Goal: Book appointment/travel/reservation

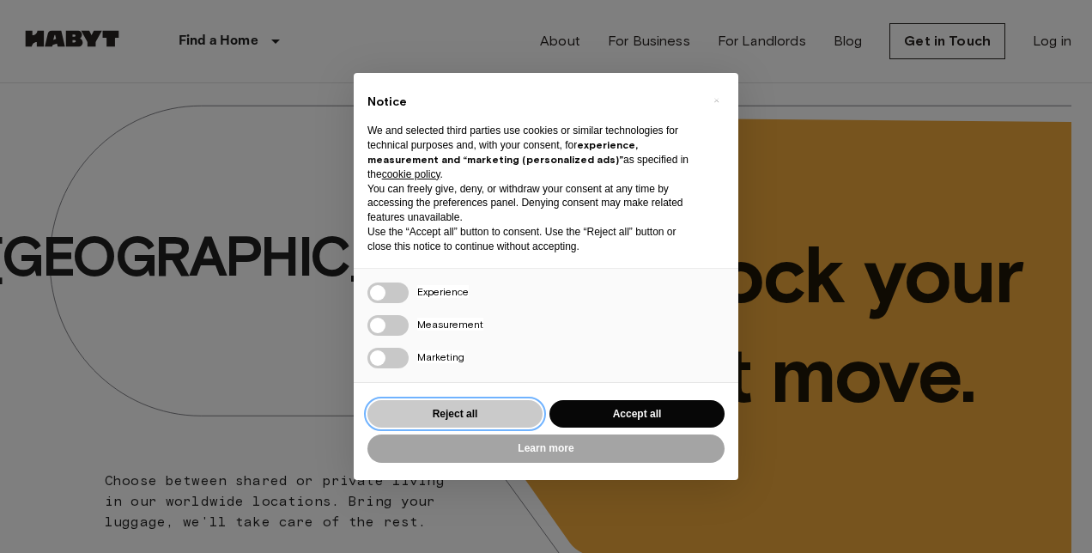
click at [451, 405] on button "Reject all" at bounding box center [454, 414] width 175 height 28
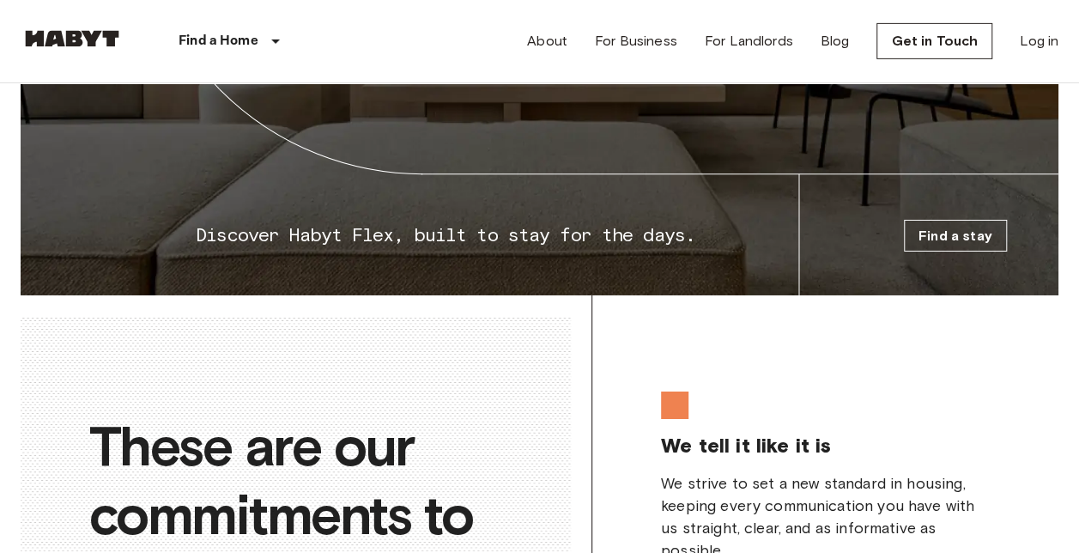
scroll to position [2832, 0]
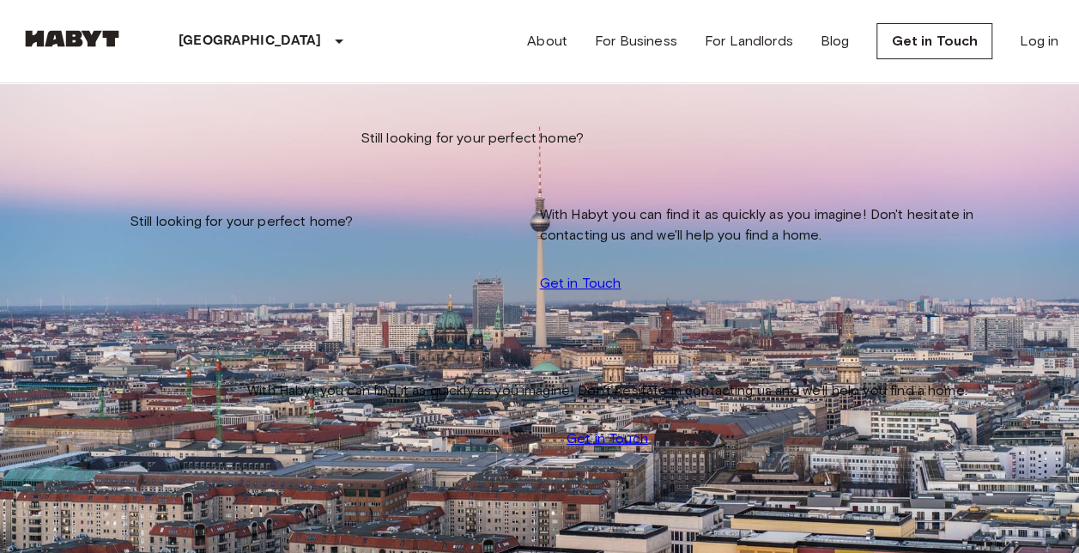
click at [142, 177] on input "Move-in date" at bounding box center [82, 174] width 122 height 17
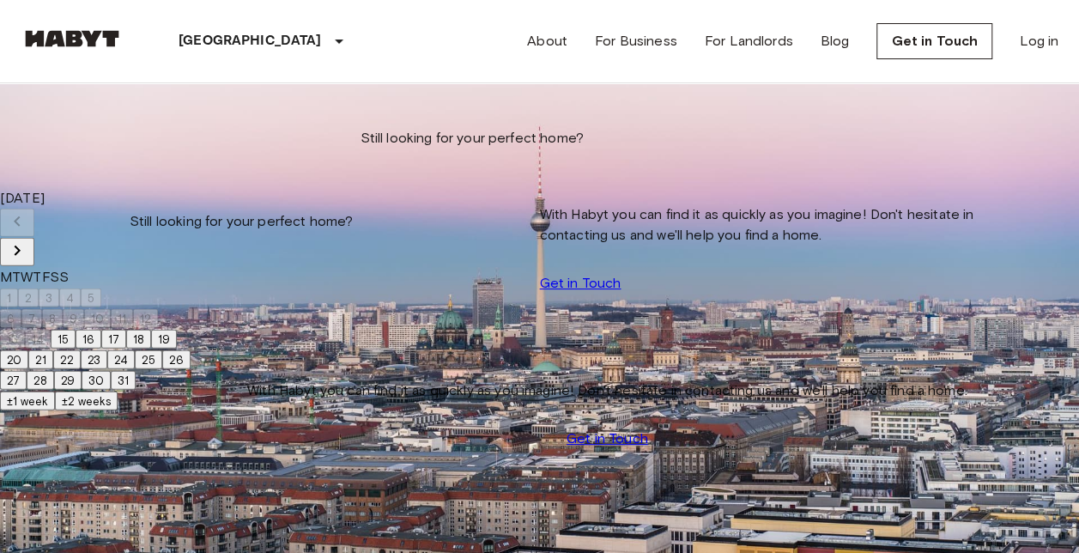
click at [27, 240] on icon "Next month" at bounding box center [17, 250] width 21 height 21
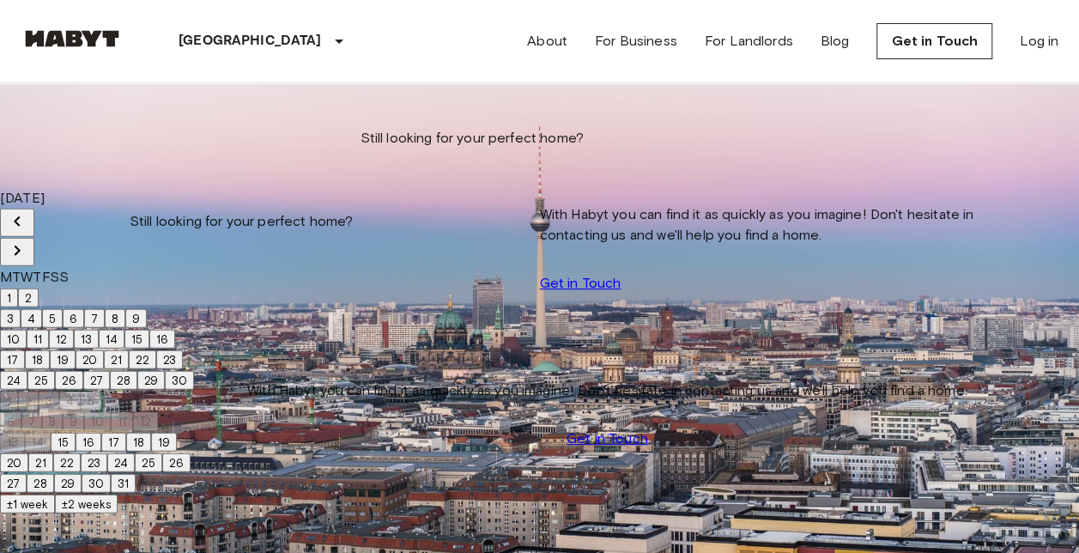
click at [27, 240] on icon "Next month" at bounding box center [17, 250] width 21 height 21
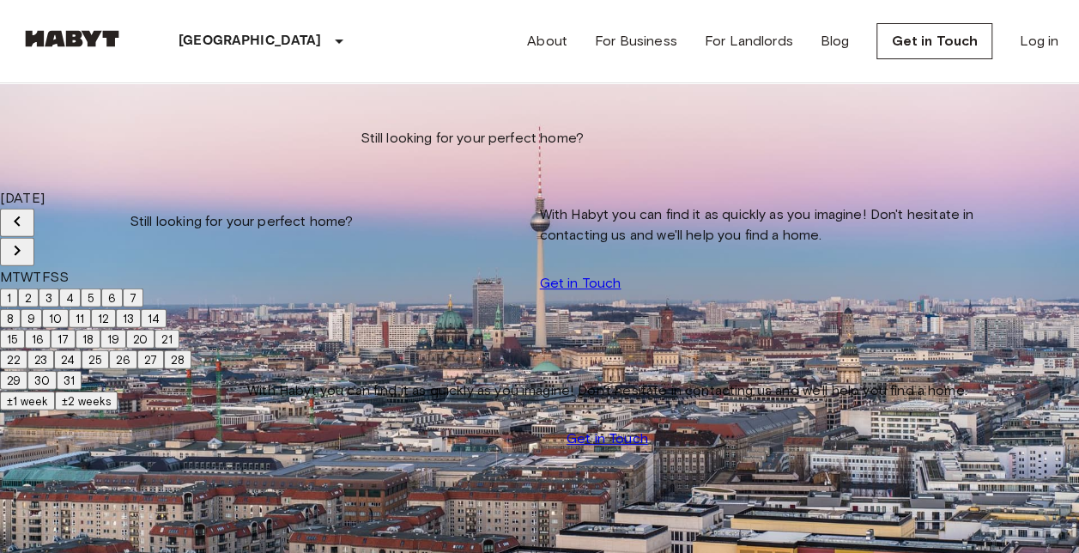
click at [27, 240] on icon "Next month" at bounding box center [17, 250] width 21 height 21
click at [18, 291] on button "1" at bounding box center [9, 297] width 18 height 19
type input "**********"
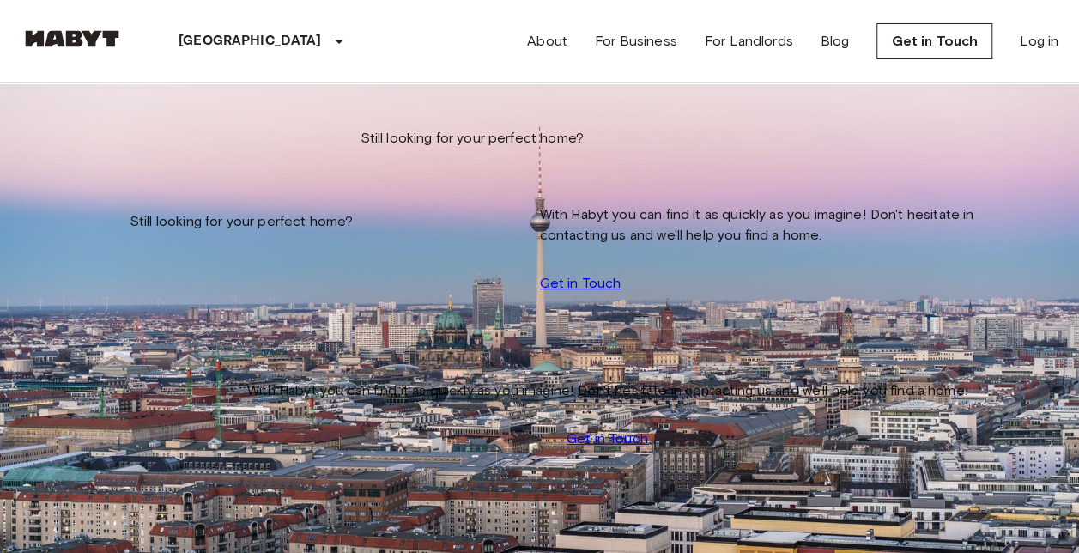
scroll to position [772, 0]
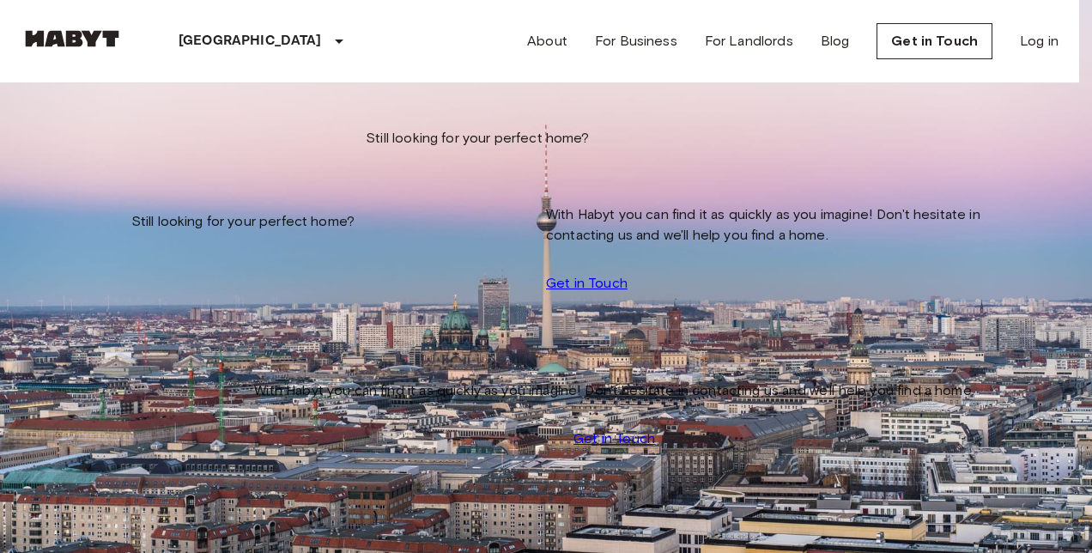
type input "**********"
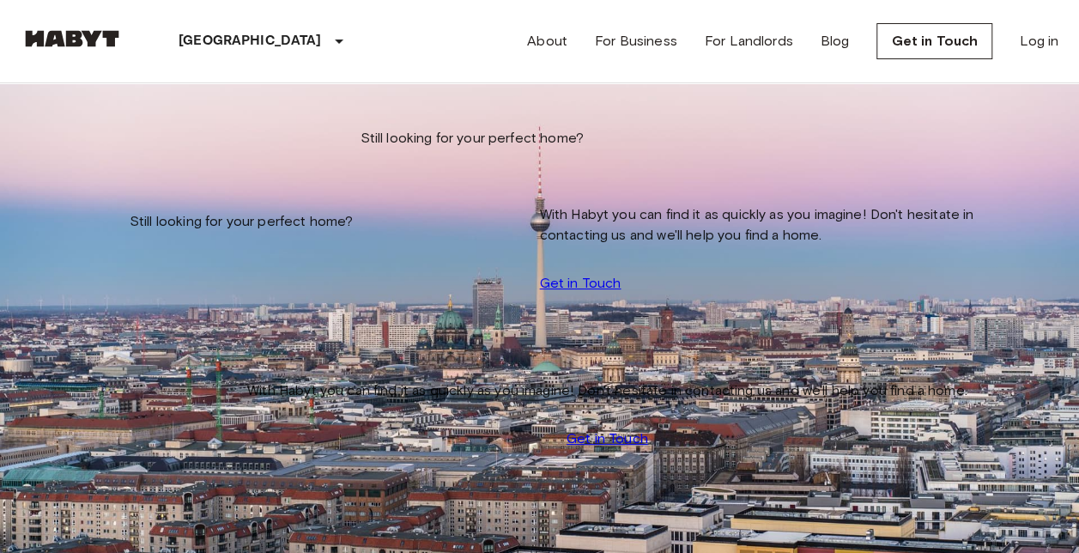
scroll to position [86, 0]
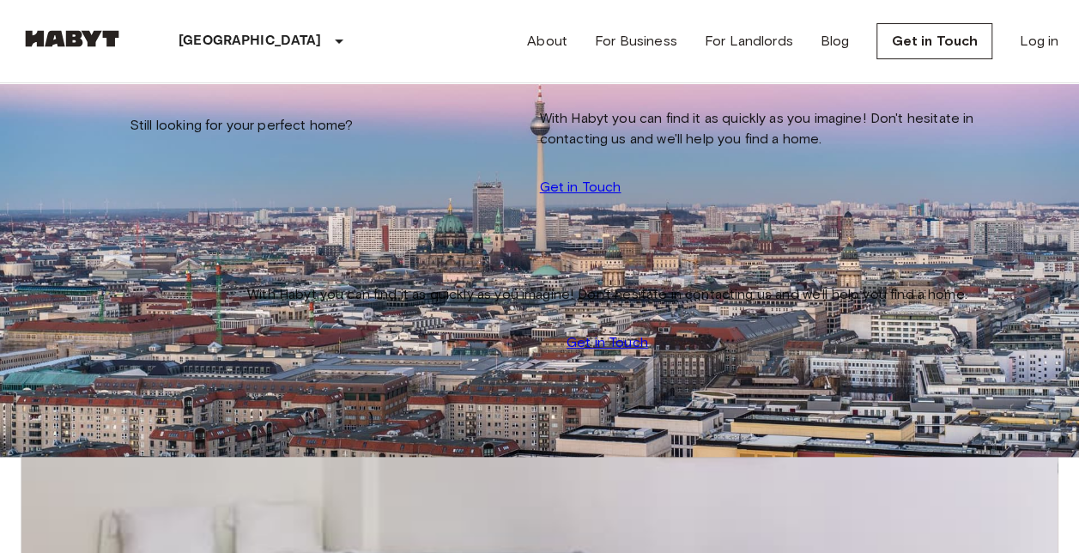
scroll to position [0, 0]
